Goal: Use online tool/utility: Utilize a website feature to perform a specific function

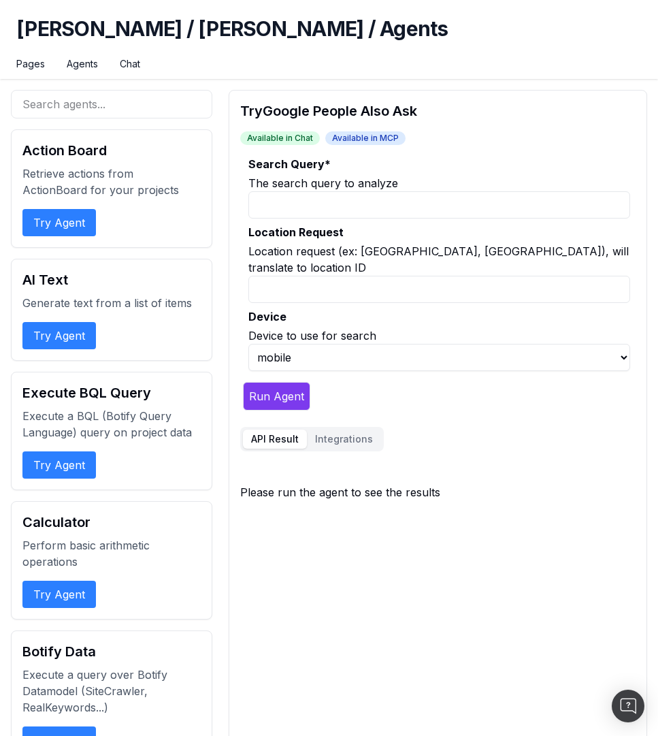
click at [62, 591] on button "Try Agent" at bounding box center [58, 593] width 73 height 27
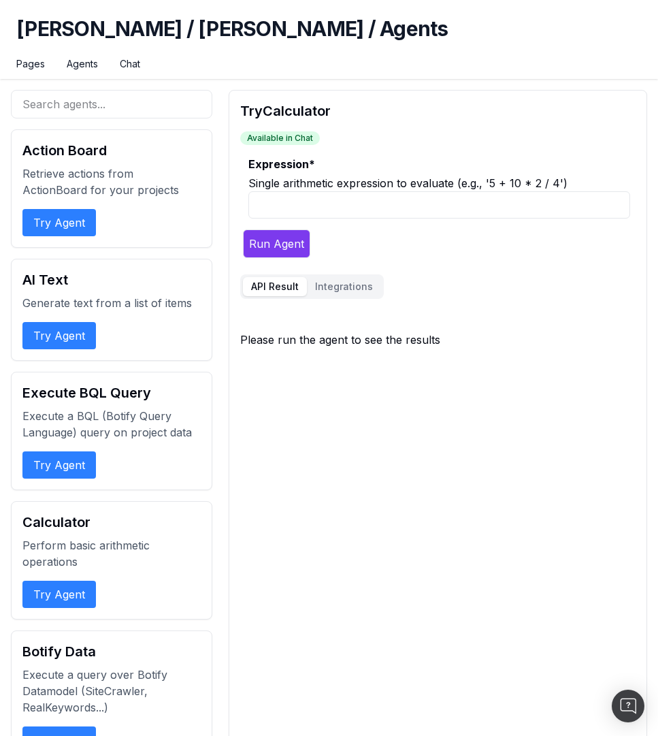
click at [330, 203] on input "Expression *" at bounding box center [439, 204] width 382 height 27
type input "5+5"
click at [277, 246] on button "Run Agent" at bounding box center [276, 243] width 67 height 29
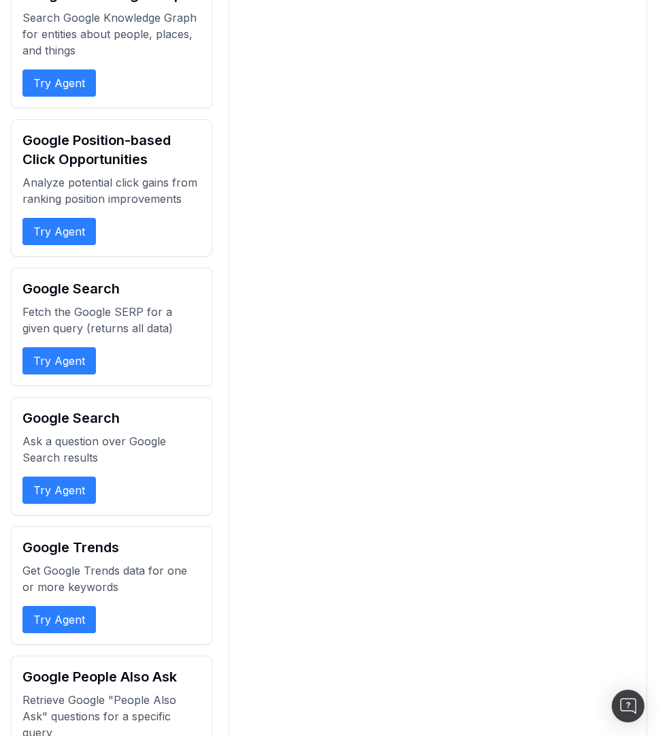
scroll to position [1470, 0]
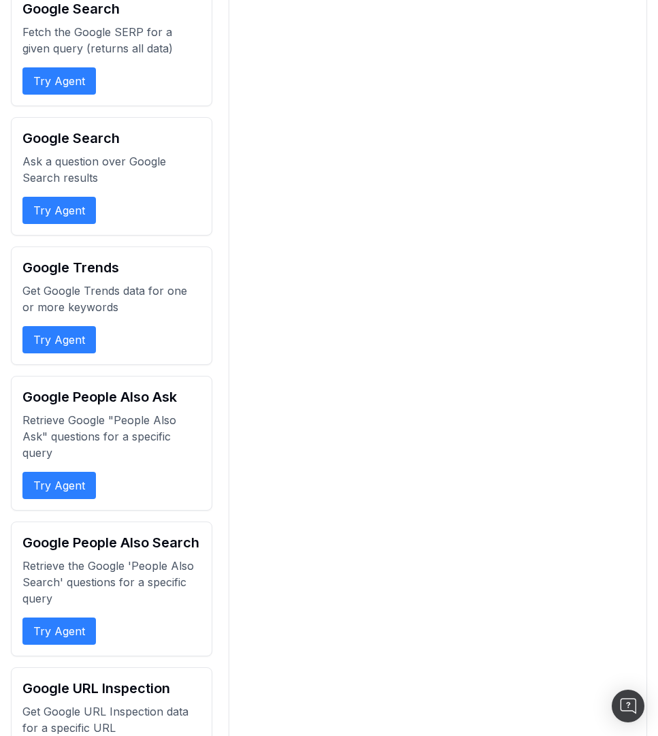
click at [69, 489] on button "Try Agent" at bounding box center [58, 485] width 73 height 27
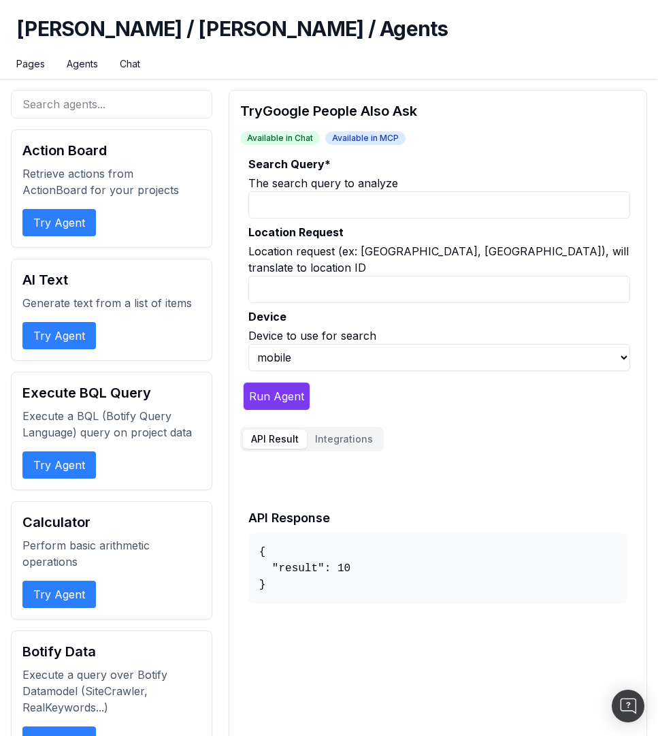
click at [320, 276] on input "Location Request" at bounding box center [439, 289] width 382 height 27
click at [325, 203] on input "Search Query *" at bounding box center [439, 204] width 382 height 27
click at [288, 276] on input "Location Request" at bounding box center [439, 289] width 382 height 27
type input "[GEOGRAPHIC_DATA]"
click at [319, 199] on input "Search Query *" at bounding box center [439, 204] width 382 height 27
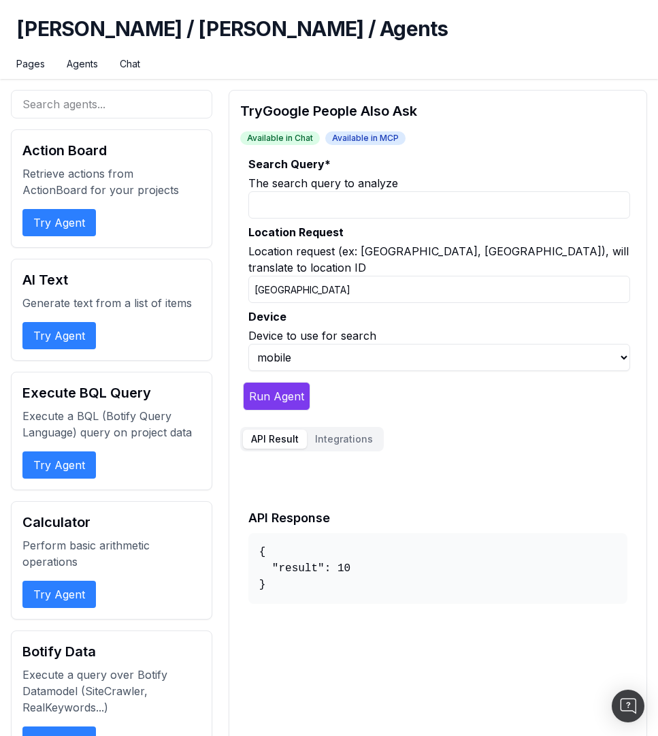
type input "the office"
click at [280, 382] on button "Run Agent" at bounding box center [276, 396] width 67 height 29
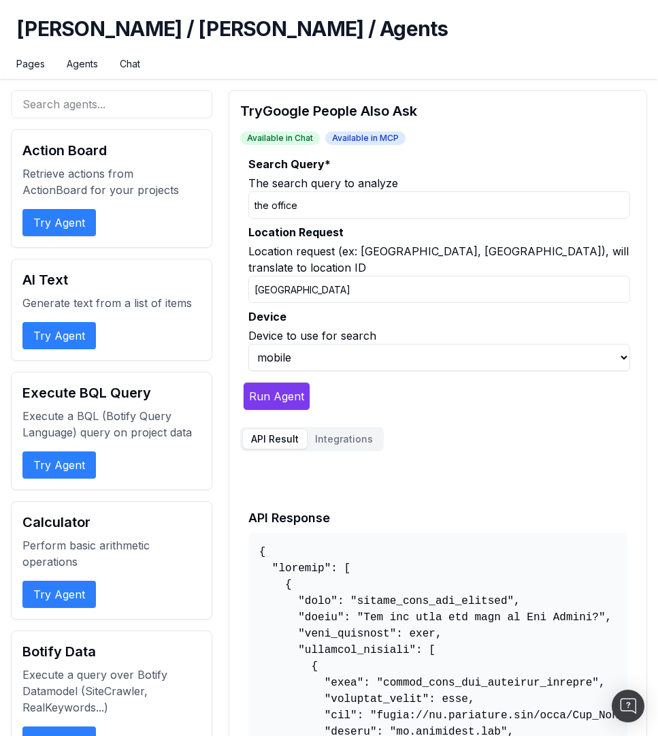
click at [67, 587] on button "Try Agent" at bounding box center [58, 593] width 73 height 27
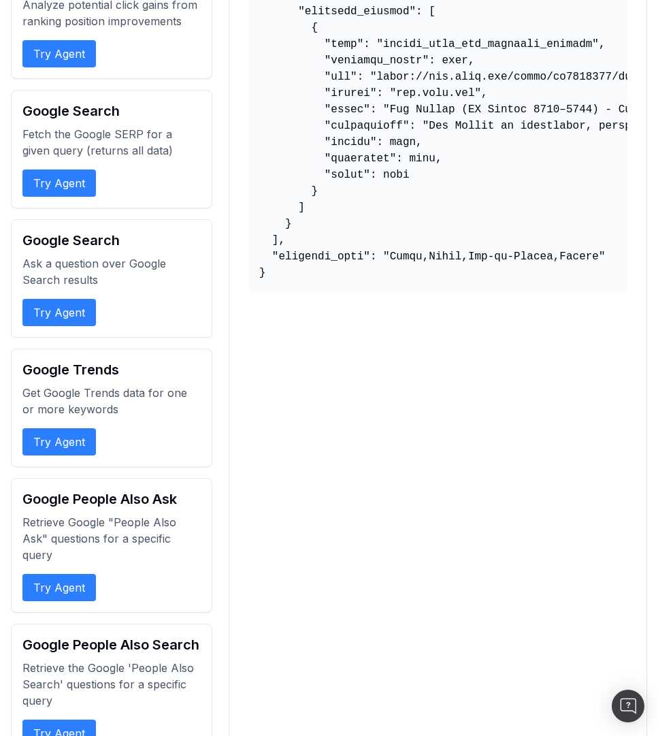
scroll to position [1470, 0]
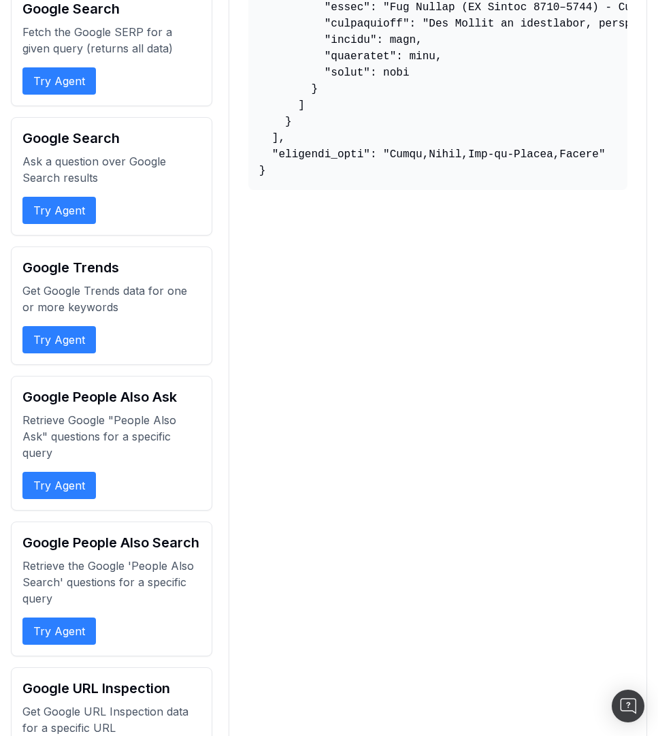
click at [65, 487] on button "Try Agent" at bounding box center [58, 485] width 73 height 27
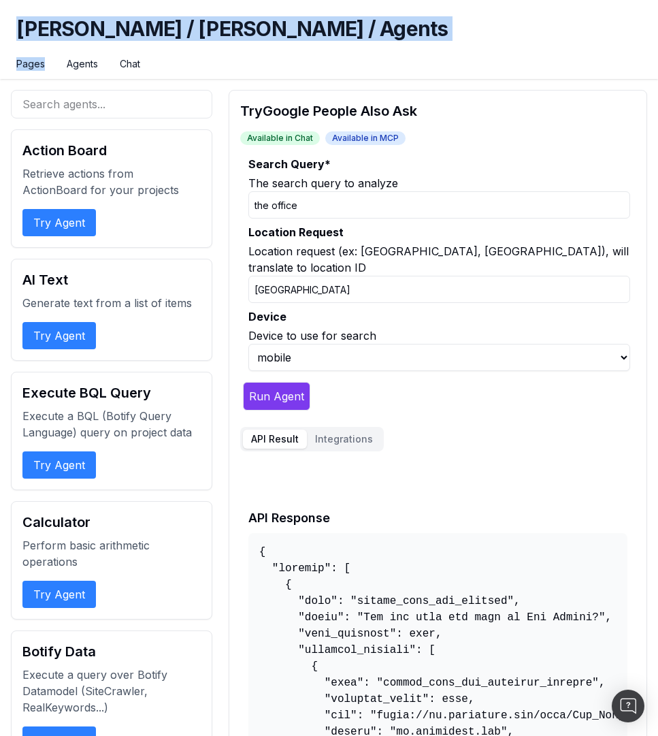
drag, startPoint x: 1, startPoint y: 25, endPoint x: -12, endPoint y: 78, distance: 53.8
click at [0, 78] on html "[PERSON_NAME] / [PERSON_NAME] / Agents Pages Agents Chat Action Board Retrieve …" at bounding box center [329, 368] width 658 height 736
